Goal: Book appointment/travel/reservation

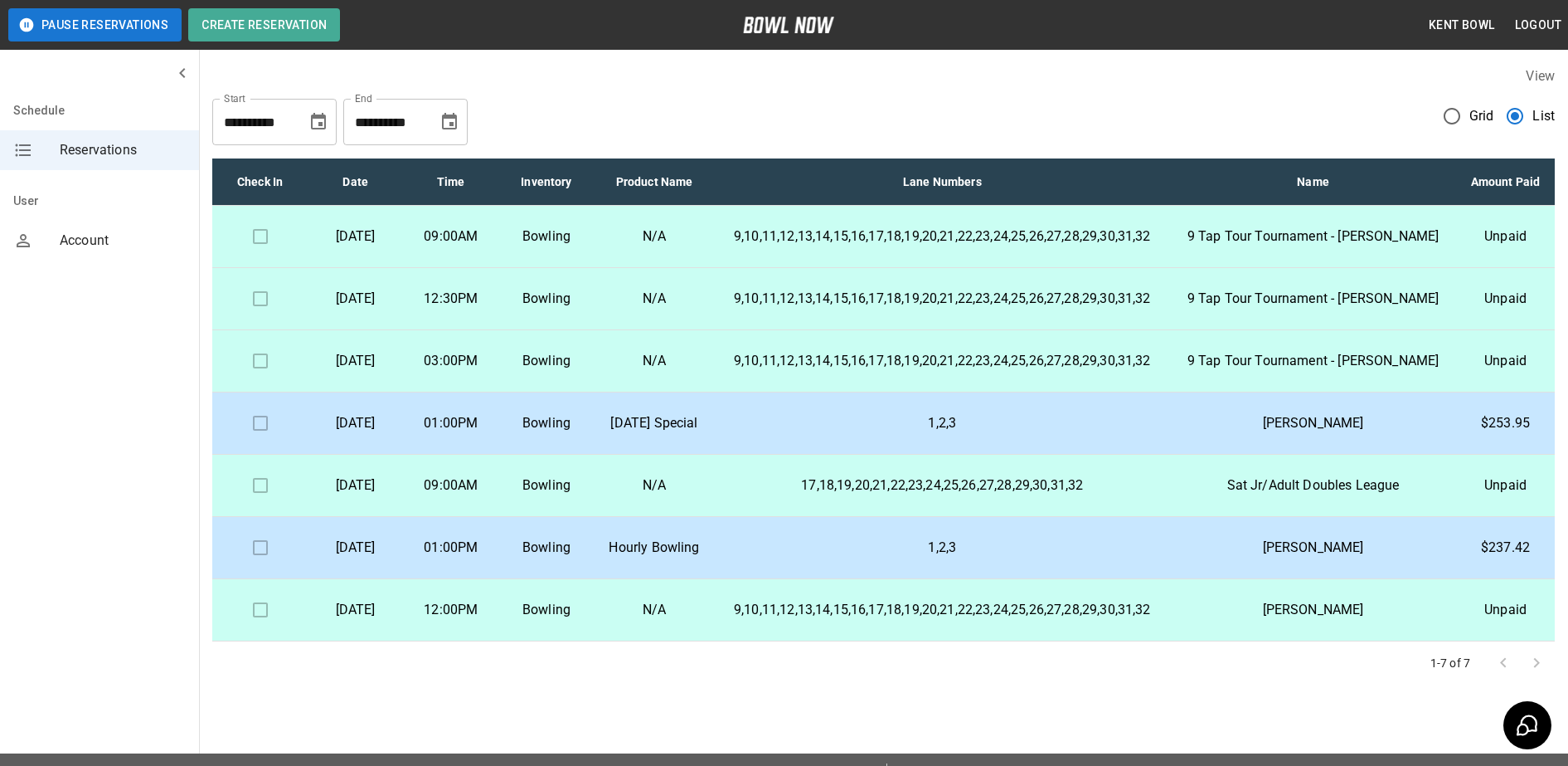
click at [261, 258] on td at bounding box center [260, 237] width 95 height 62
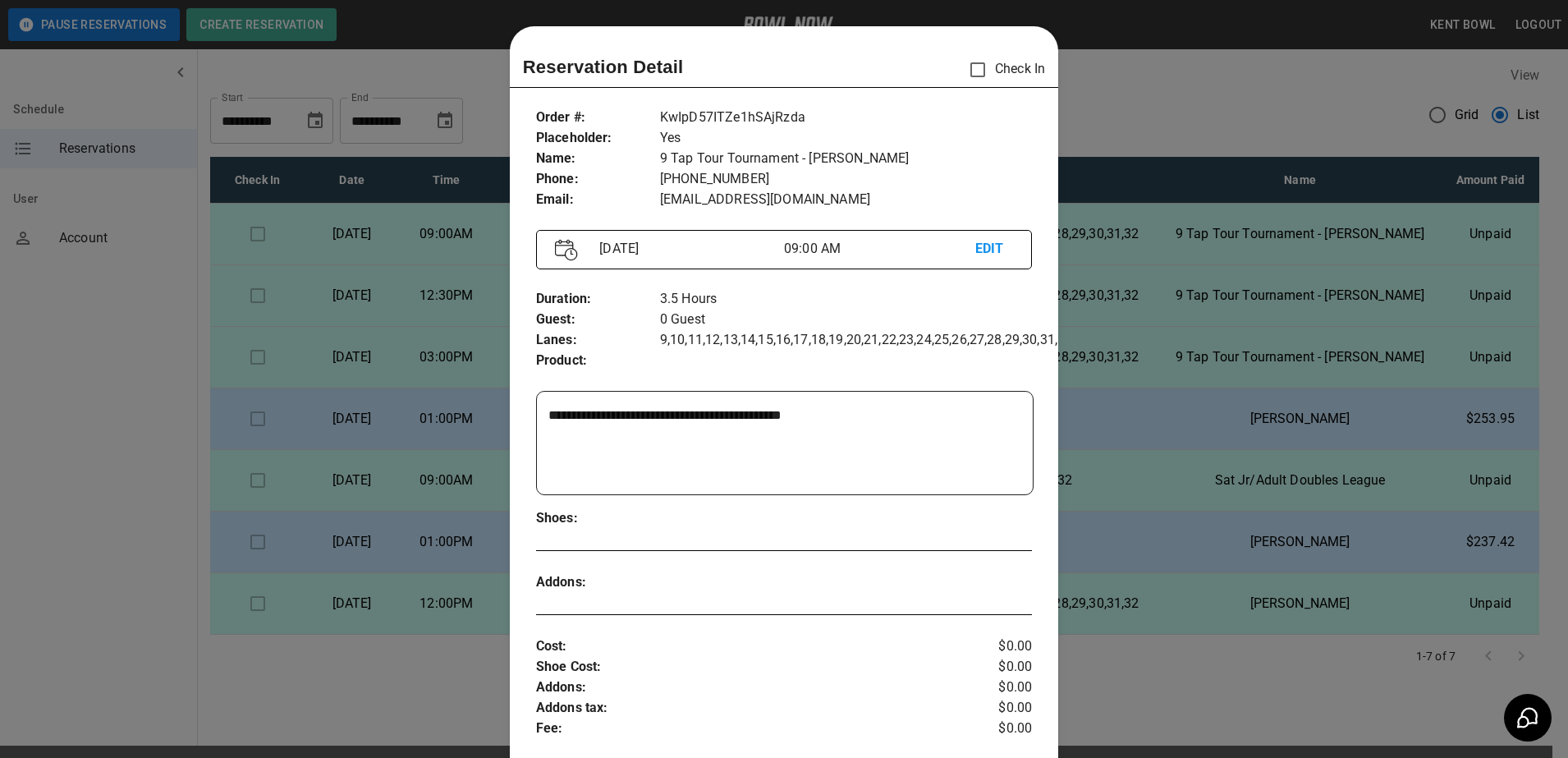
scroll to position [26, 0]
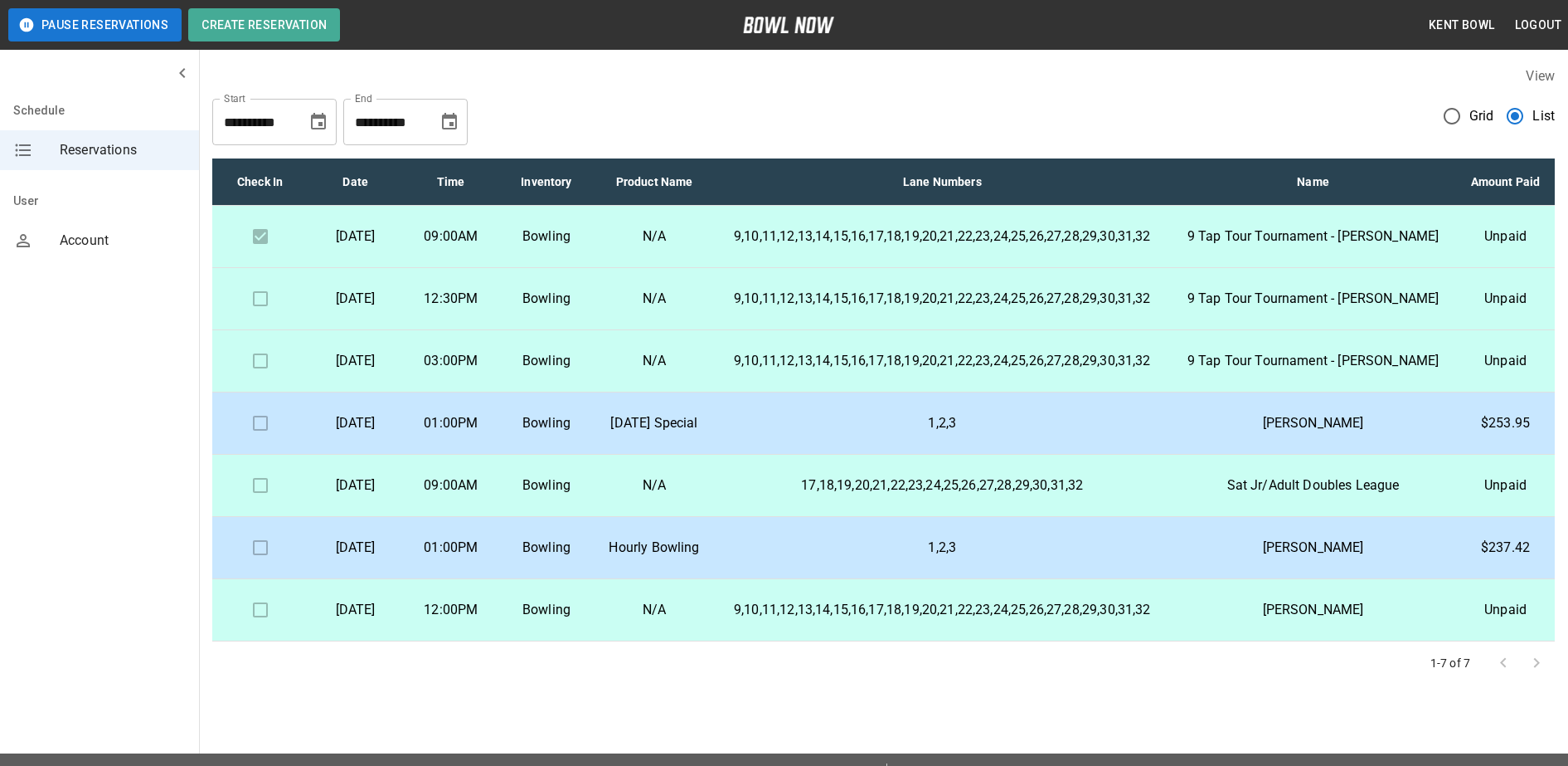
click at [928, 619] on p "9,10,11,12,13,14,15,16,17,18,19,20,21,22,23,24,25,26,27,28,29,30,31,32" at bounding box center [942, 609] width 430 height 20
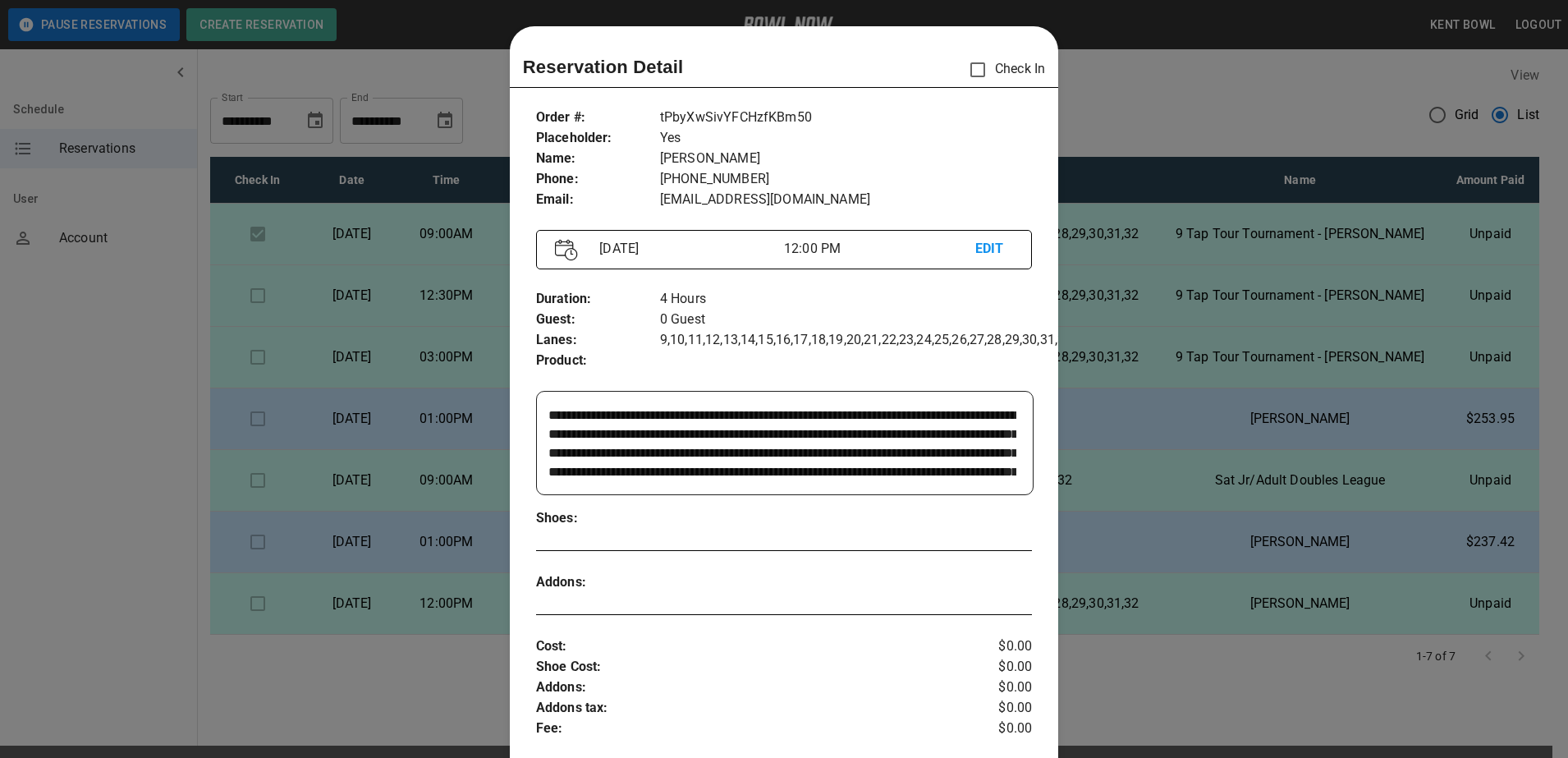
scroll to position [26, 0]
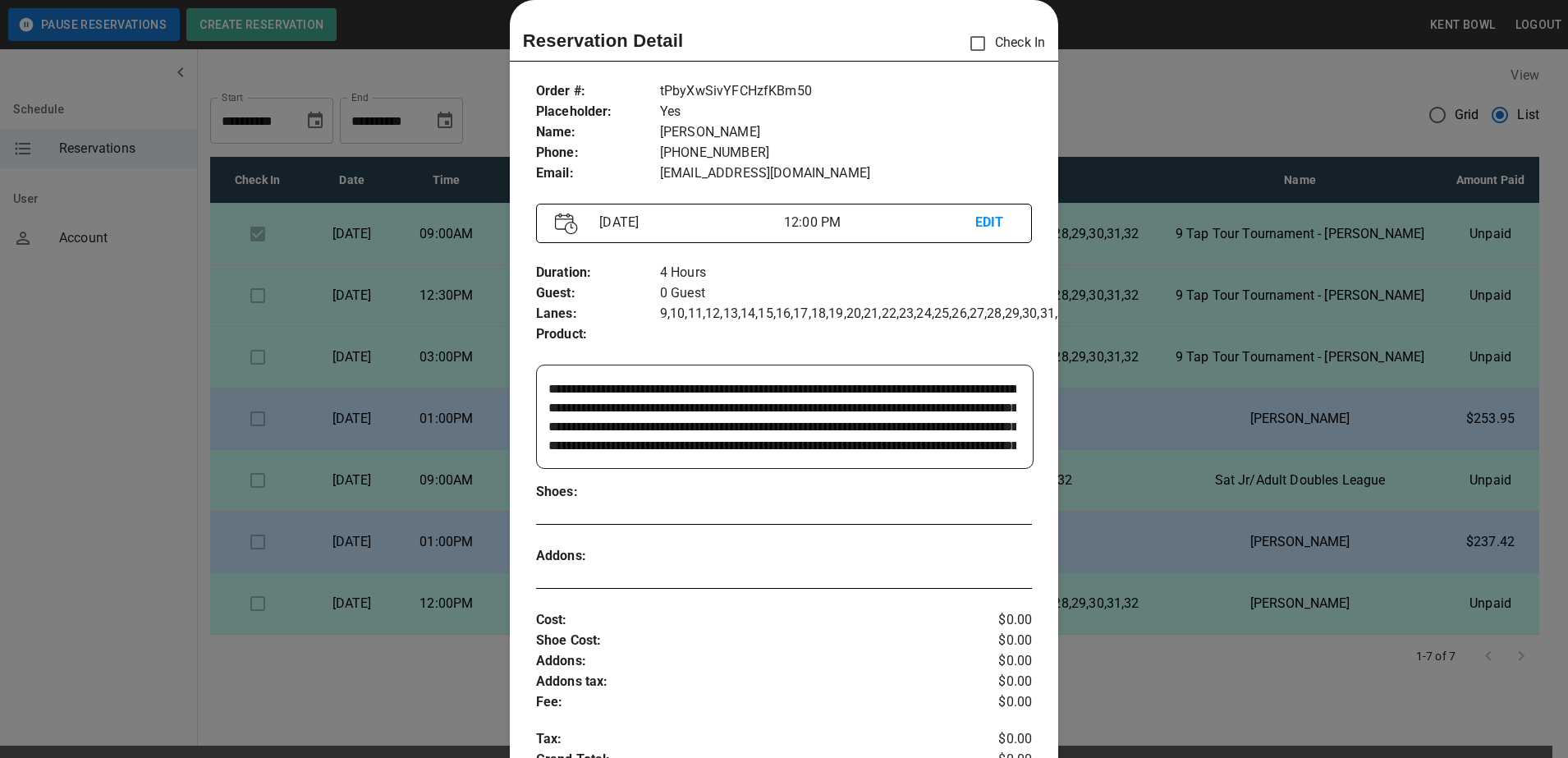
click at [80, 538] on div at bounding box center [784, 379] width 1568 height 758
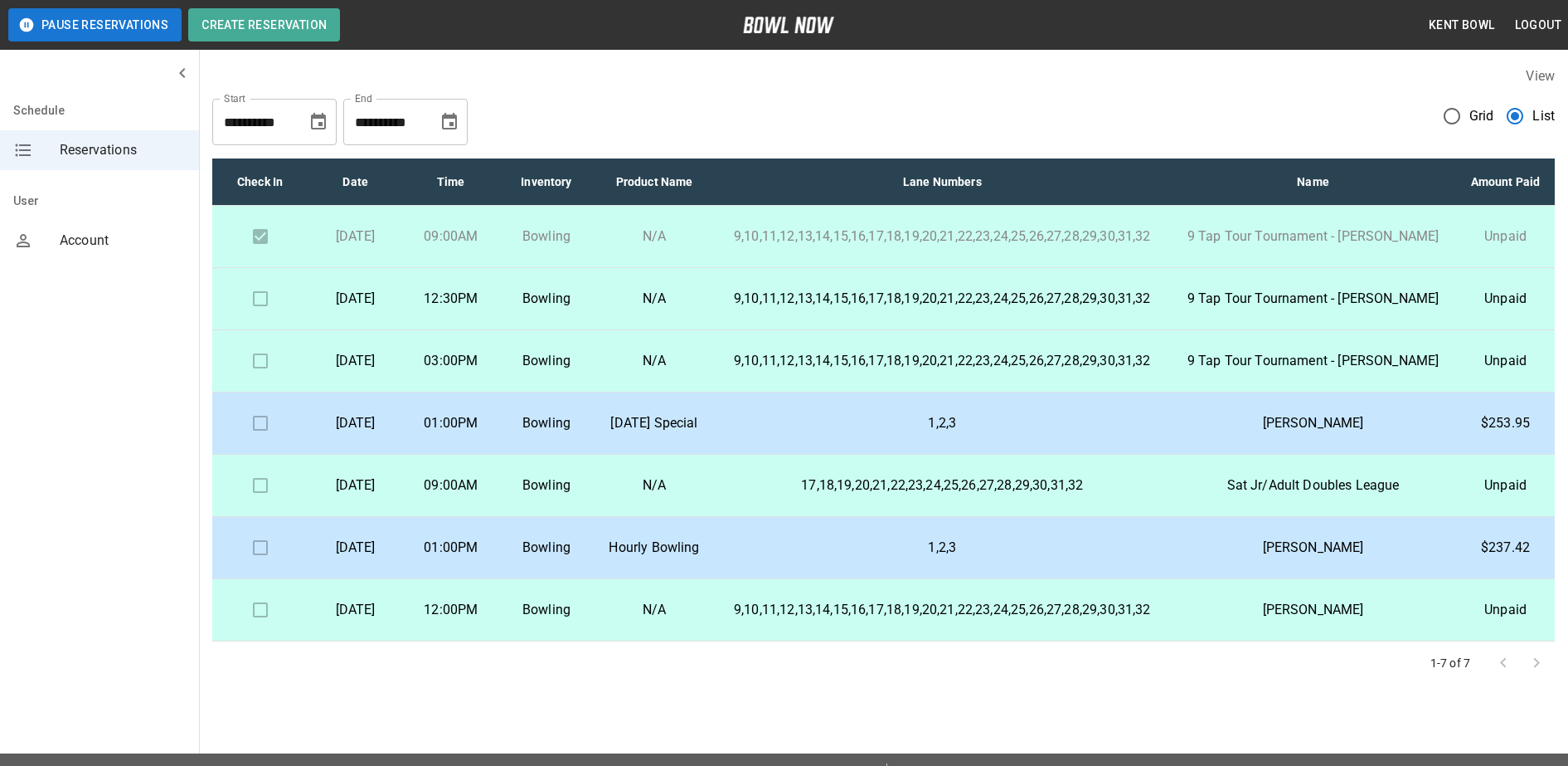
click at [259, 330] on td at bounding box center [260, 299] width 95 height 62
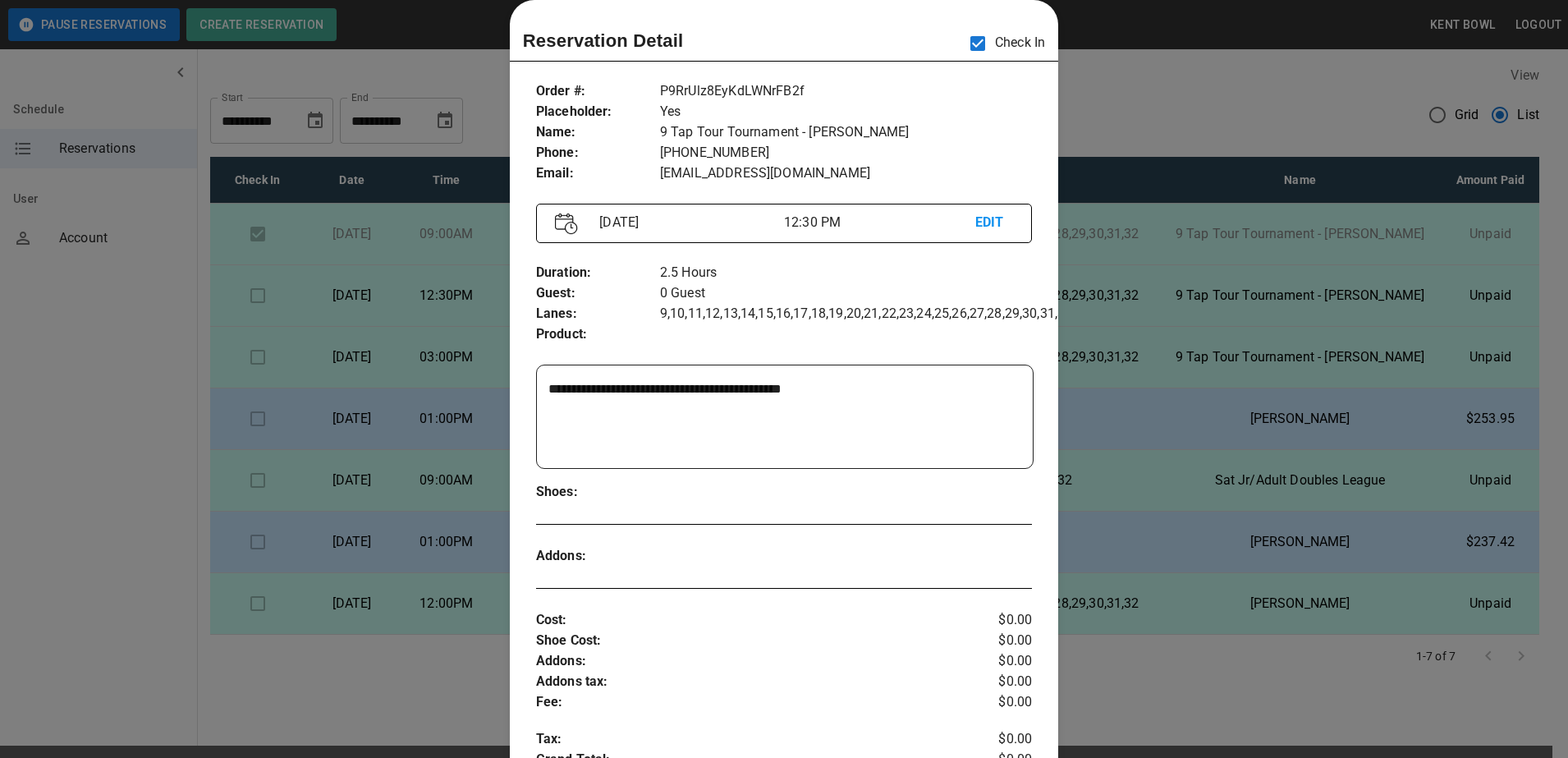
click at [115, 390] on div at bounding box center [784, 379] width 1568 height 758
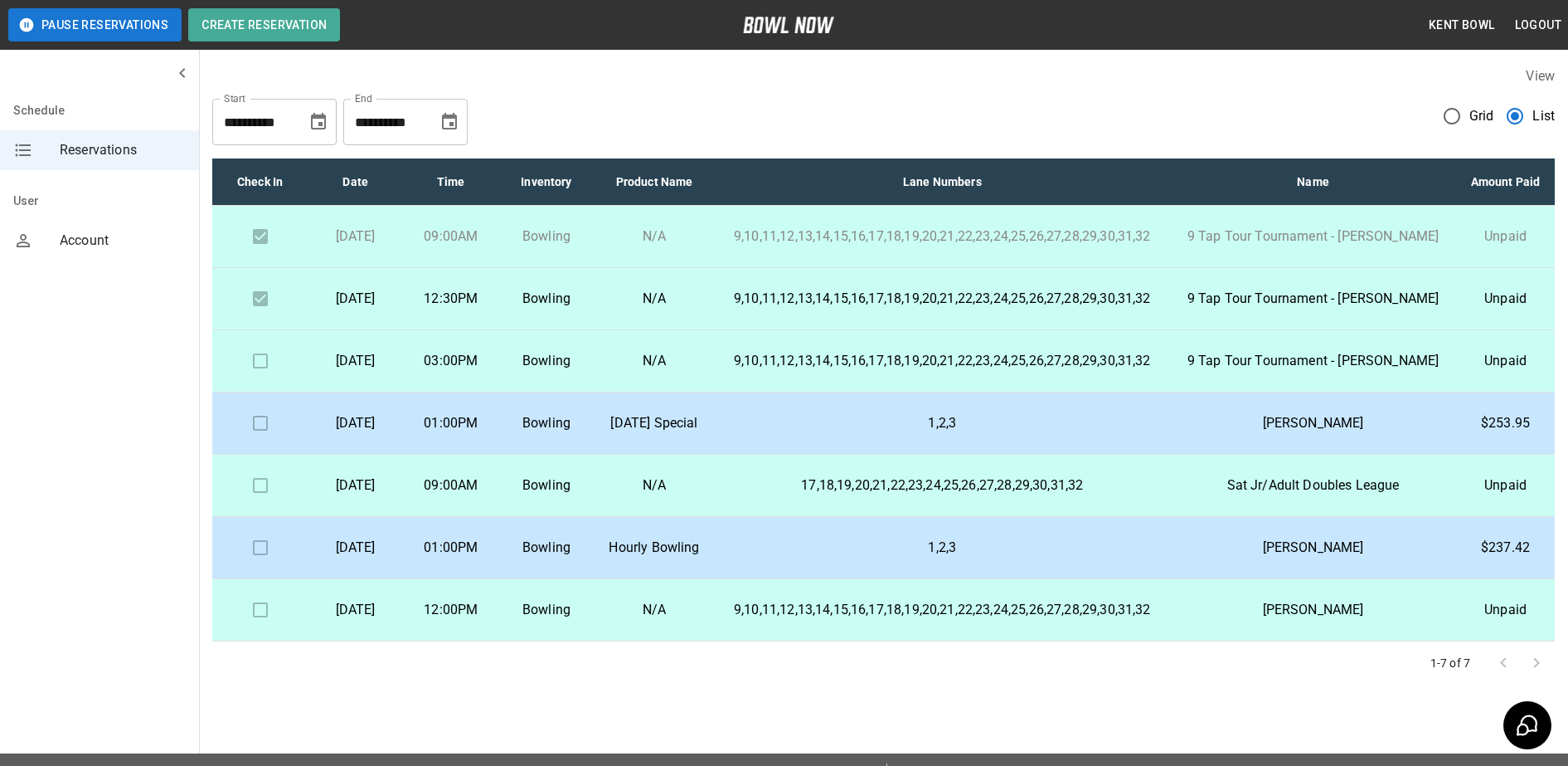
click at [253, 392] on td at bounding box center [260, 361] width 95 height 62
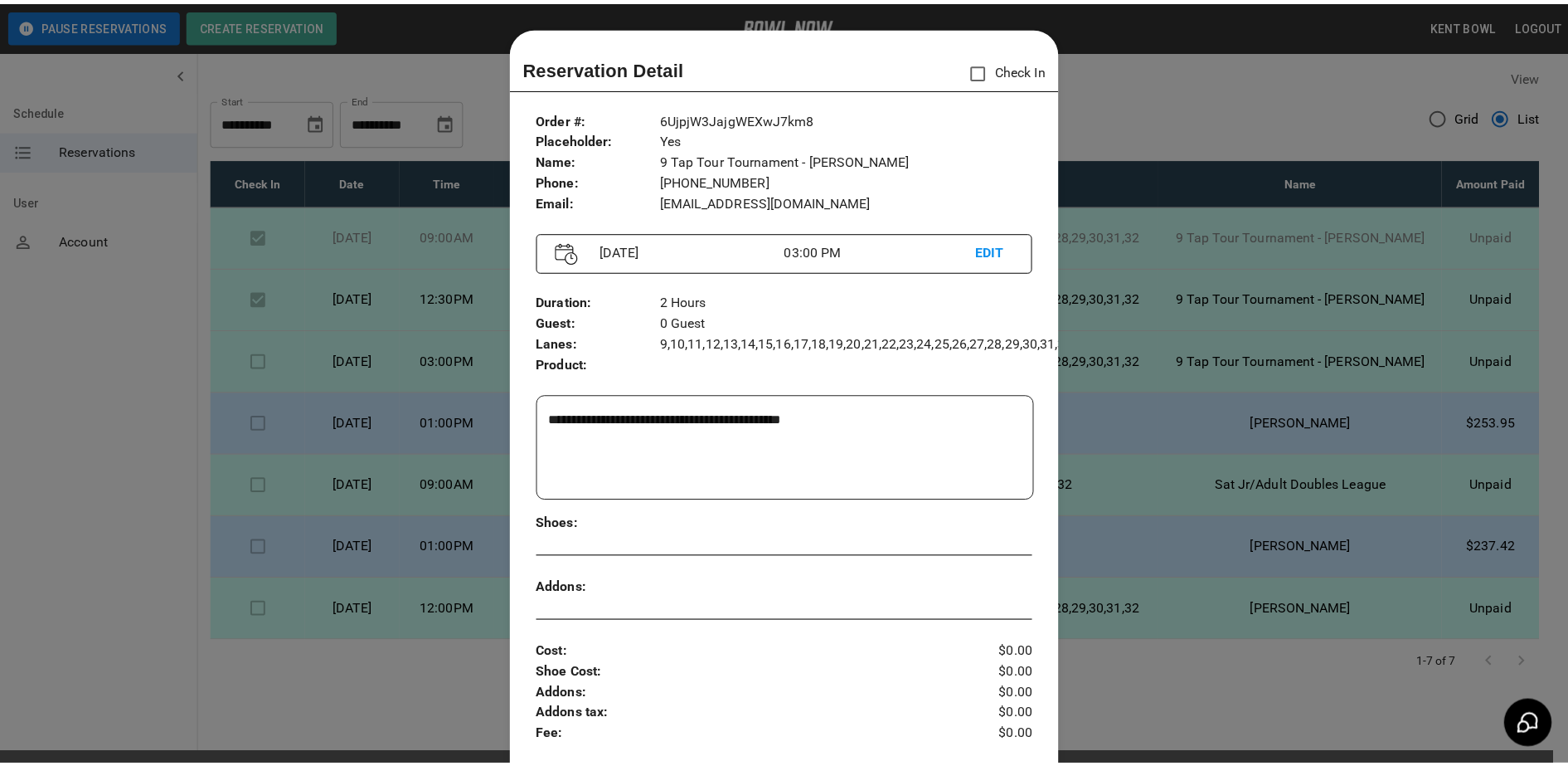
scroll to position [26, 0]
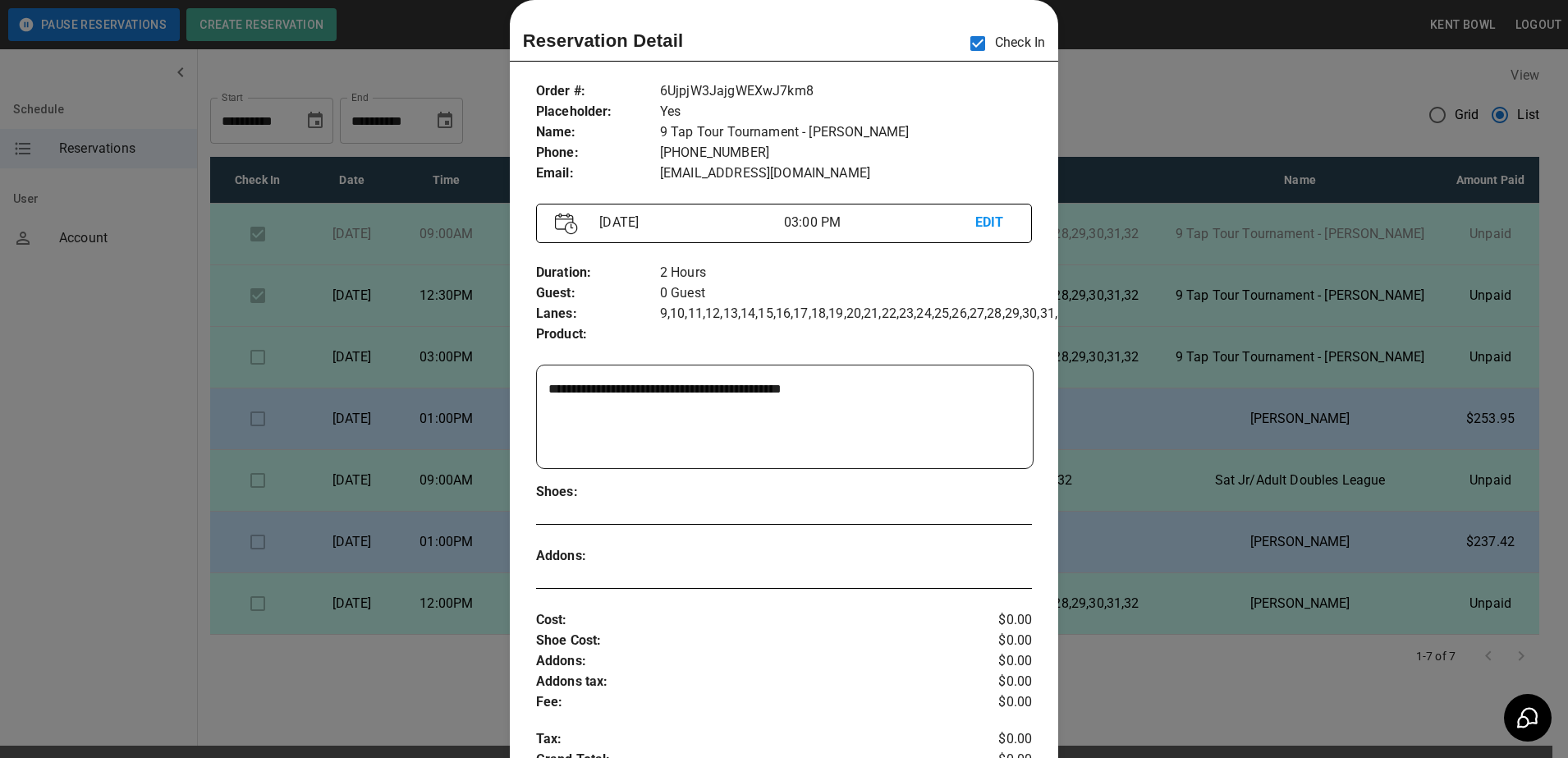
click at [151, 312] on div at bounding box center [784, 379] width 1568 height 758
